Goal: Transaction & Acquisition: Purchase product/service

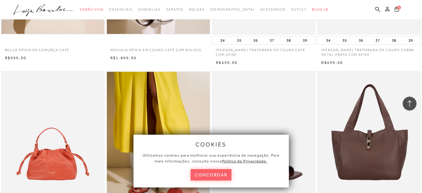
scroll to position [527, 0]
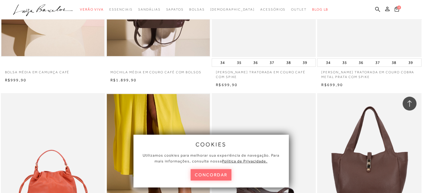
click at [215, 173] on button "concordar" at bounding box center [211, 174] width 41 height 11
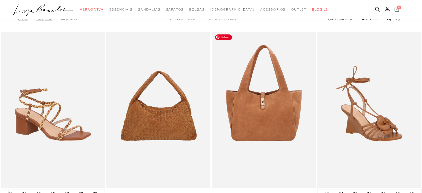
scroll to position [0, 0]
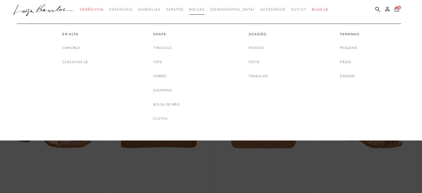
click at [205, 9] on span "Bolsas" at bounding box center [197, 9] width 16 height 4
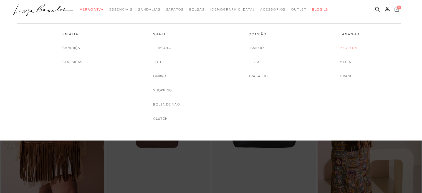
click at [347, 45] on link "Pequena" at bounding box center [348, 48] width 17 height 6
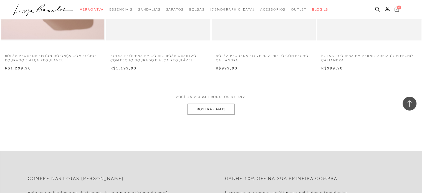
scroll to position [1092, 0]
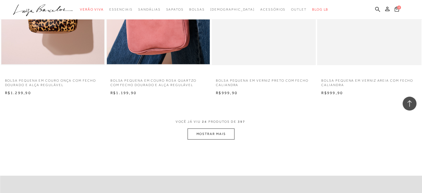
click at [228, 134] on button "MOSTRAR MAIS" at bounding box center [211, 134] width 47 height 11
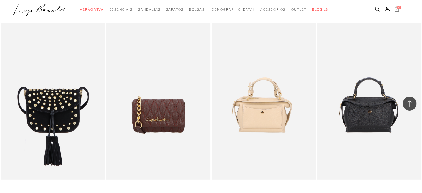
scroll to position [1545, 0]
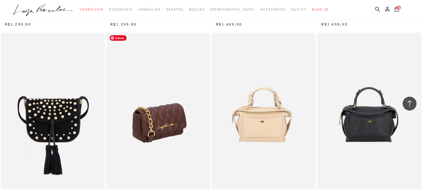
click at [163, 121] on img at bounding box center [159, 111] width 104 height 156
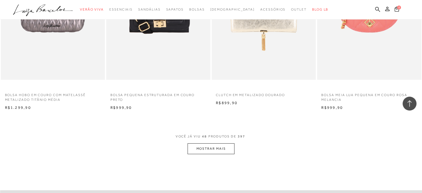
scroll to position [2267, 0]
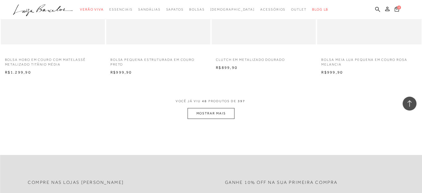
click at [198, 115] on button "MOSTRAR MAIS" at bounding box center [211, 113] width 47 height 11
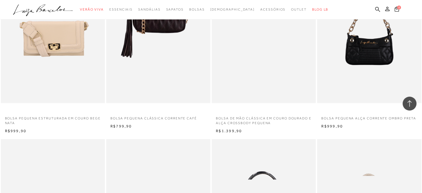
scroll to position [2406, 0]
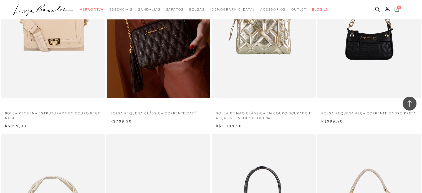
click at [169, 61] on img at bounding box center [159, 20] width 104 height 156
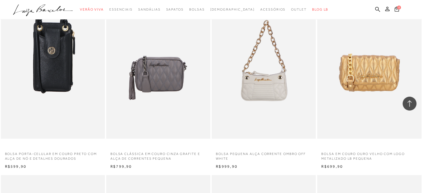
scroll to position [2933, 0]
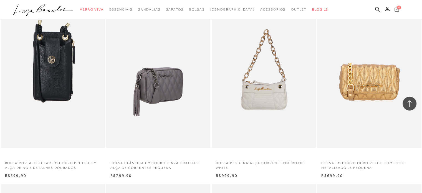
click at [174, 90] on img at bounding box center [159, 69] width 104 height 156
